Goal: Information Seeking & Learning: Learn about a topic

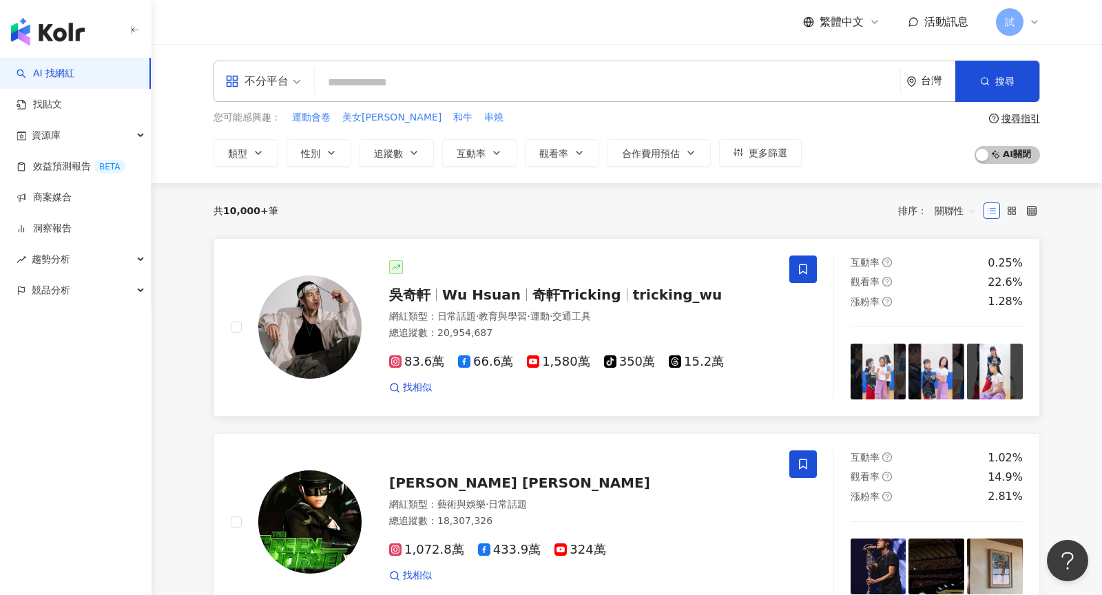
click at [594, 281] on div "吳奇軒 Wu Hsuan 奇軒Tricking tricking_wu 網紅類型 ： 日常話題 · 教育與學習 · 運動 · 交通工具 總追蹤數 ： 20,9…" at bounding box center [567, 327] width 411 height 134
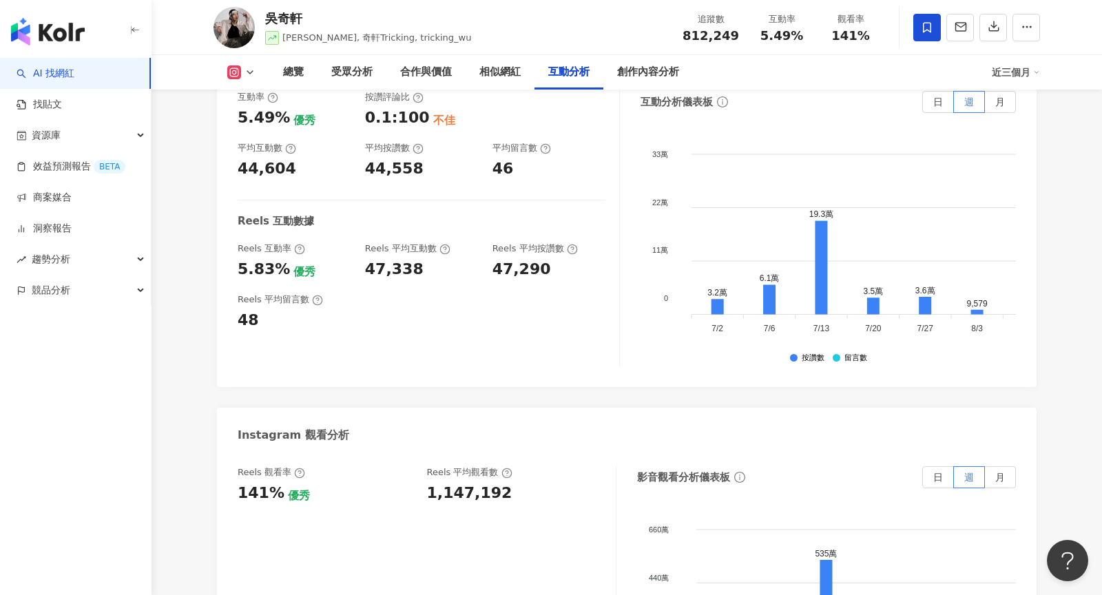
scroll to position [2834, 0]
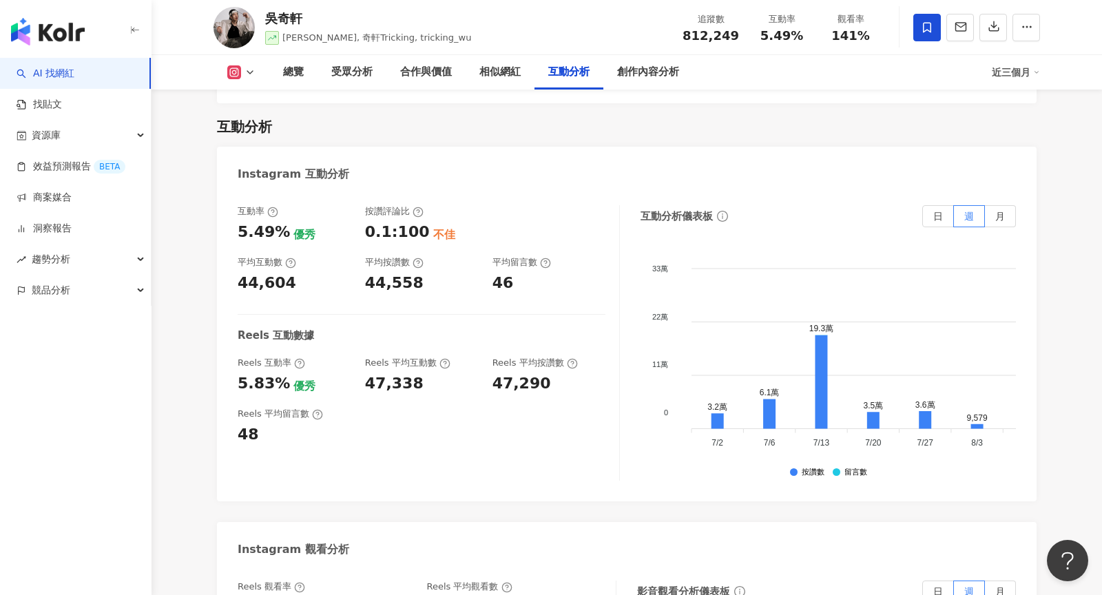
click at [588, 329] on div "Reels 互動數據" at bounding box center [422, 336] width 368 height 14
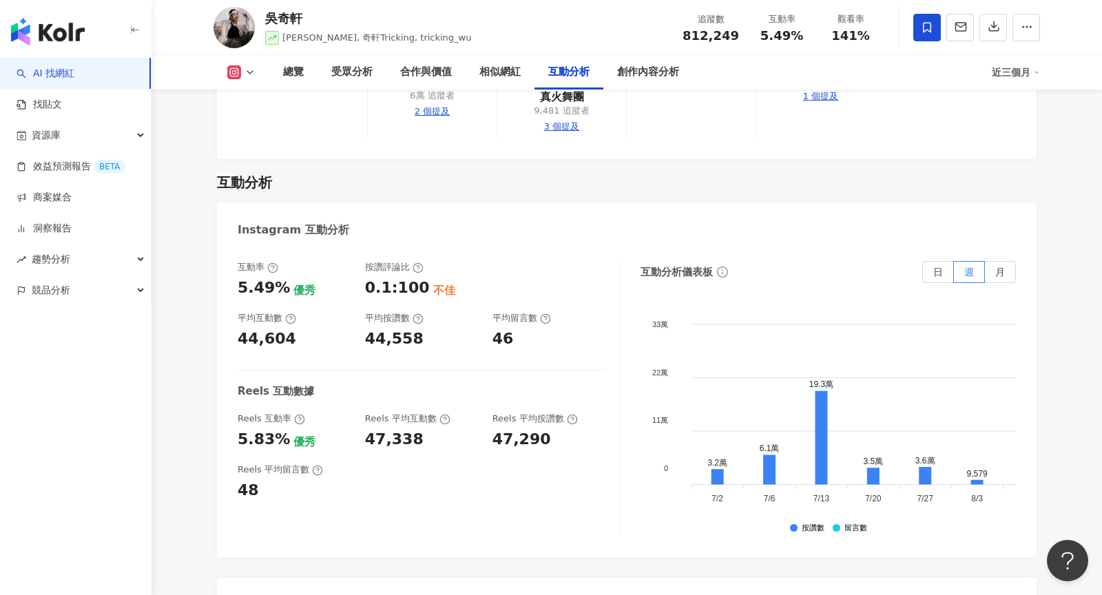
scroll to position [2717, 0]
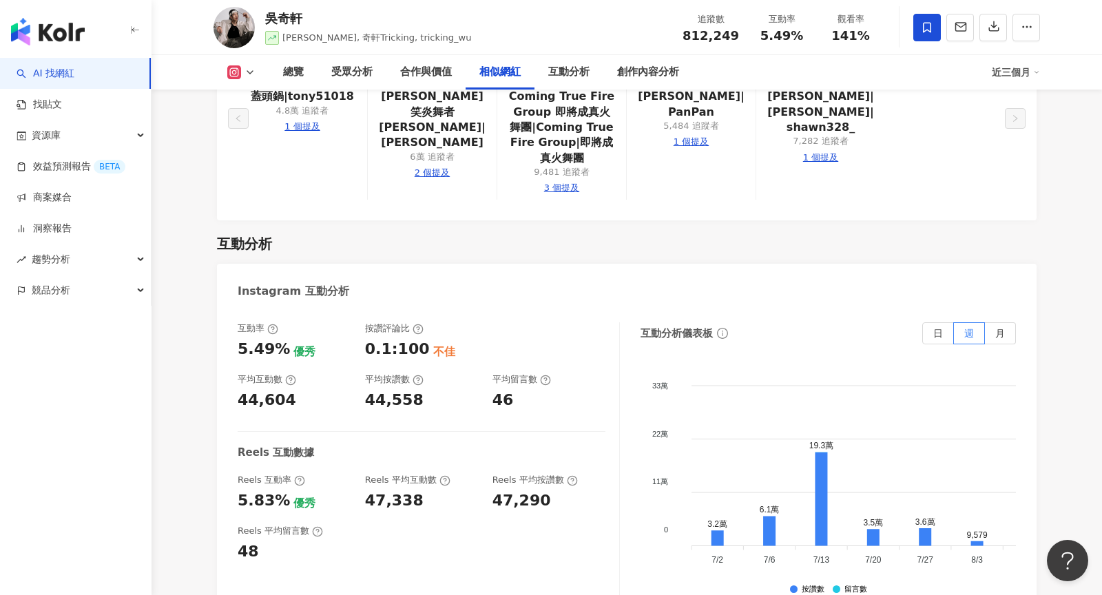
click at [61, 36] on img "button" at bounding box center [48, 32] width 74 height 28
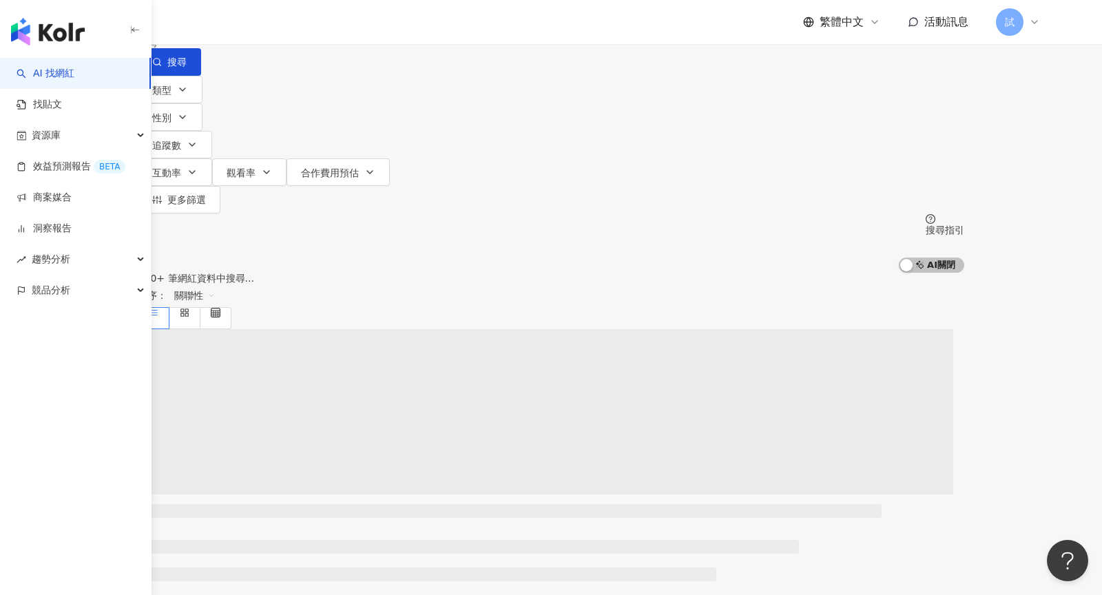
click at [338, 26] on input "search" at bounding box center [283, 13] width 112 height 26
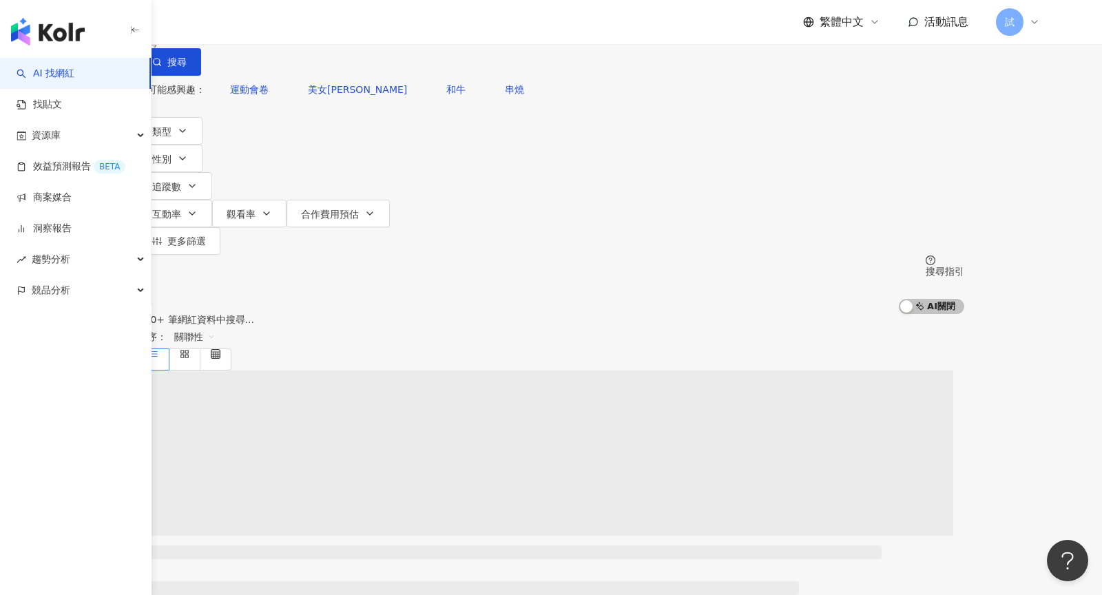
type input "**"
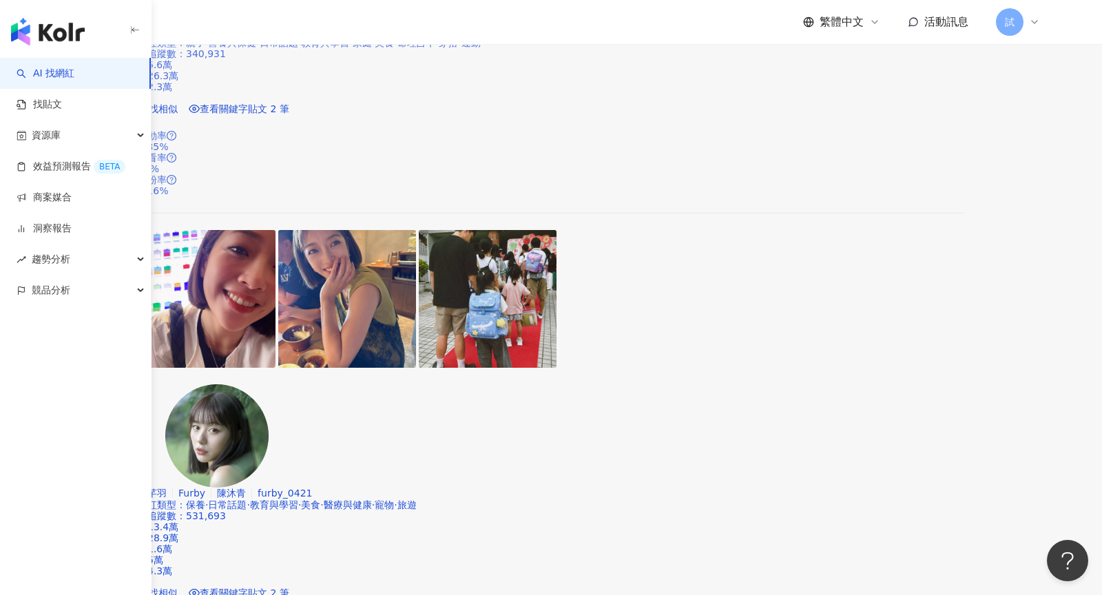
scroll to position [412, 0]
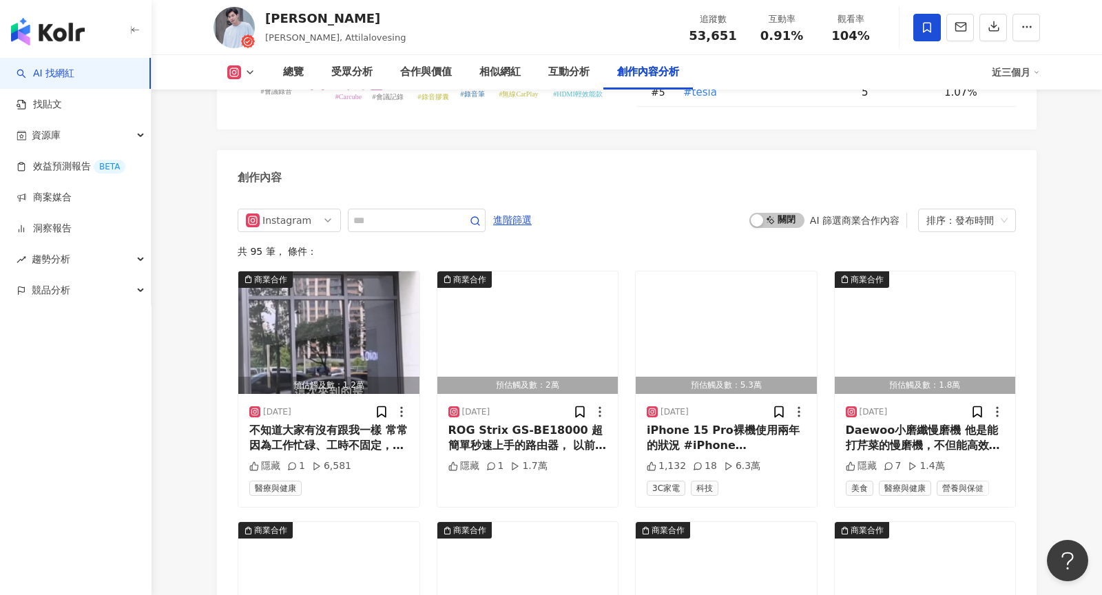
scroll to position [3792, 0]
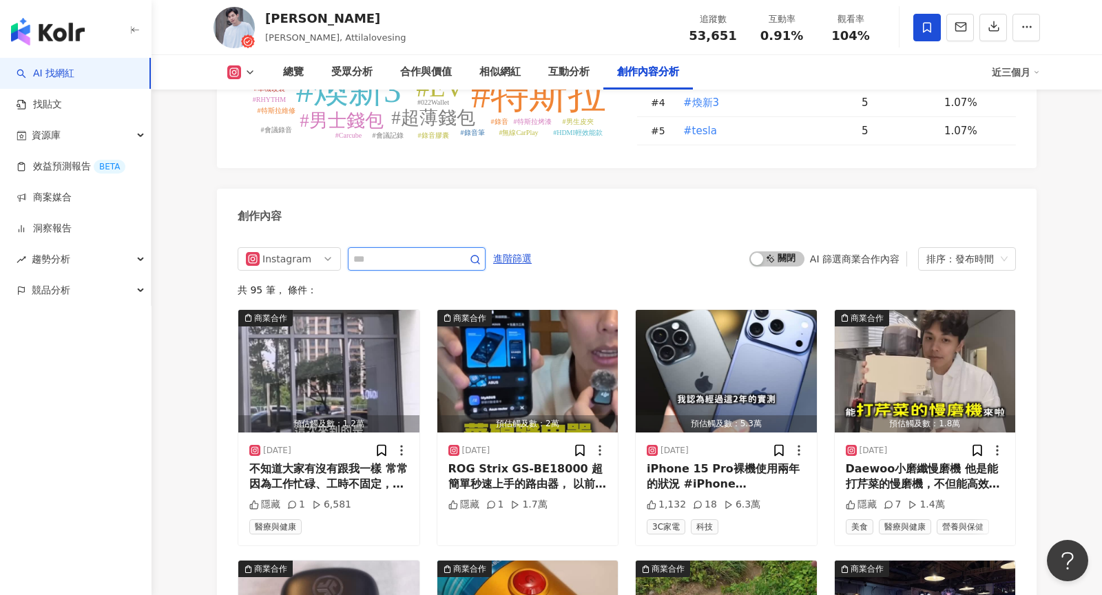
click at [432, 260] on input "text" at bounding box center [401, 259] width 96 height 17
type input "**"
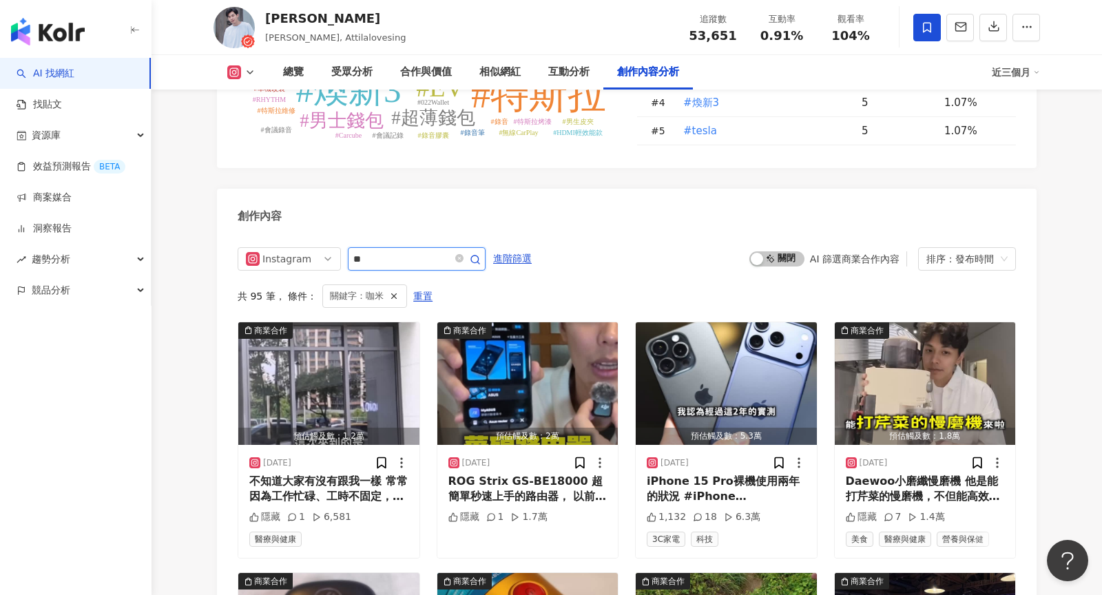
scroll to position [3890, 0]
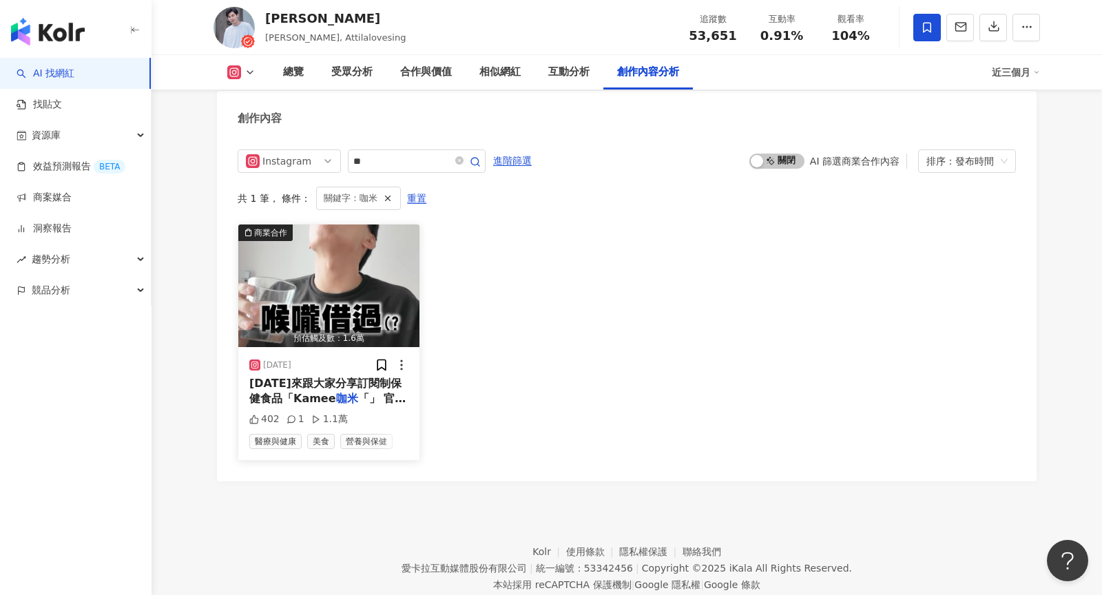
click at [371, 385] on span "今天來跟大家分享訂閱制保健食品「Kamee" at bounding box center [325, 391] width 152 height 28
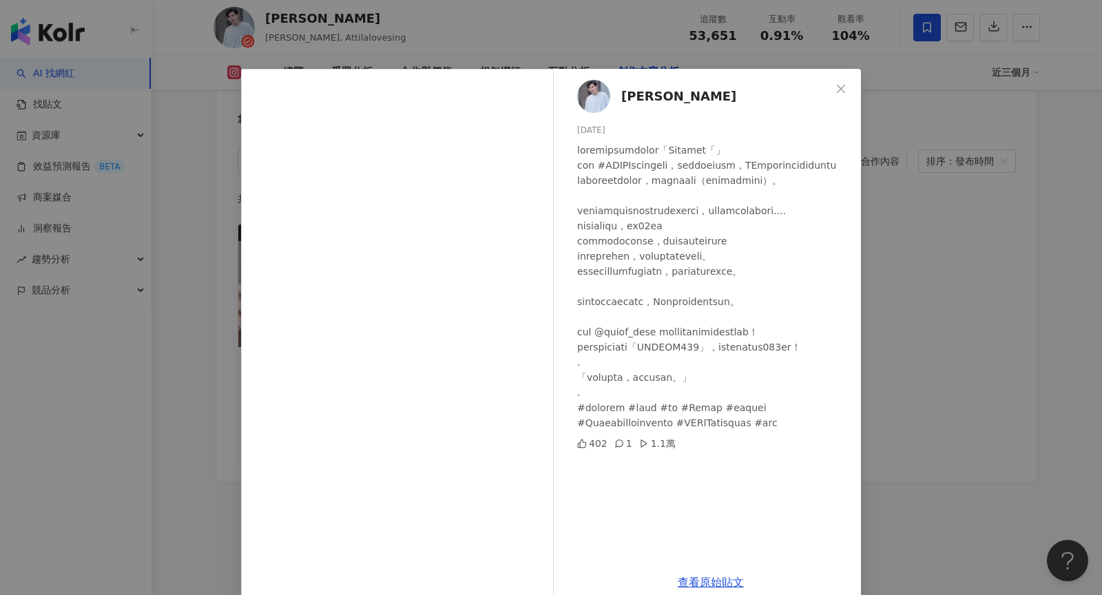
scroll to position [23, 0]
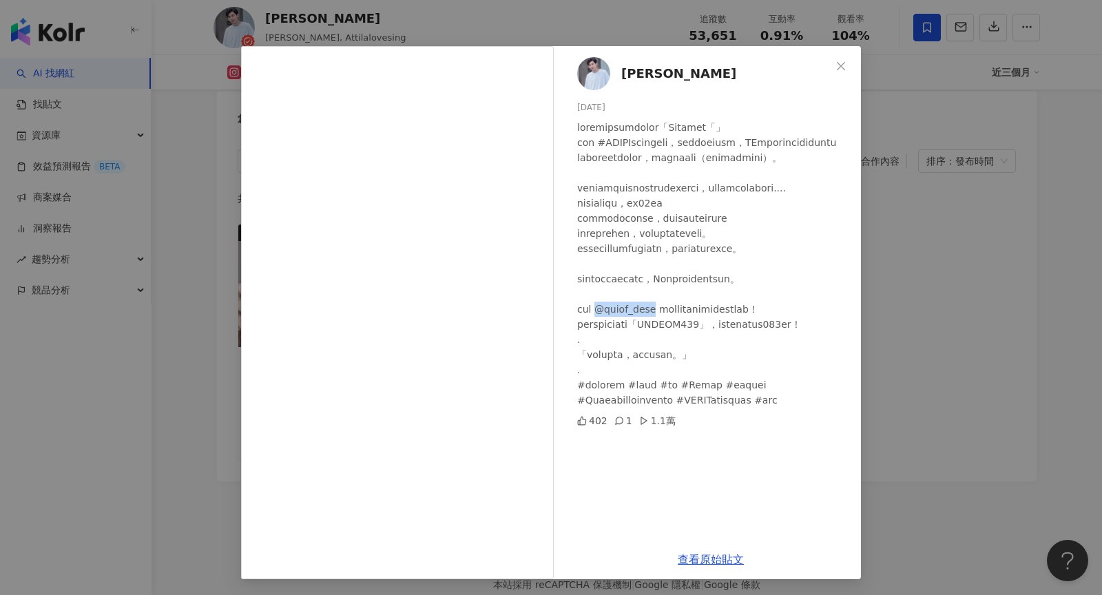
drag, startPoint x: 611, startPoint y: 369, endPoint x: 665, endPoint y: 369, distance: 54.4
click at [665, 369] on div at bounding box center [713, 264] width 273 height 288
copy div "@kamee_life"
